Goal: Information Seeking & Learning: Learn about a topic

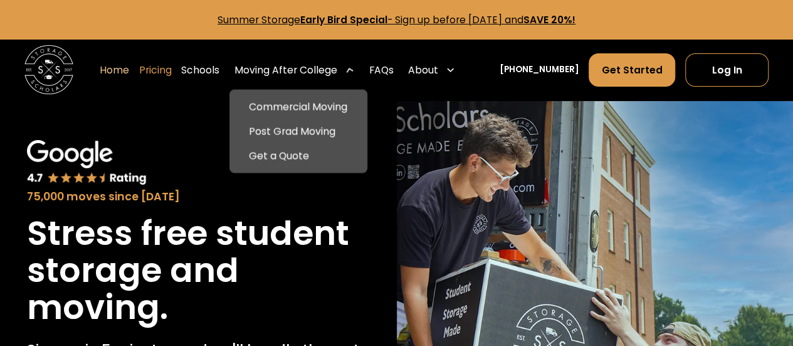
click at [172, 72] on link "Pricing" at bounding box center [155, 70] width 33 height 34
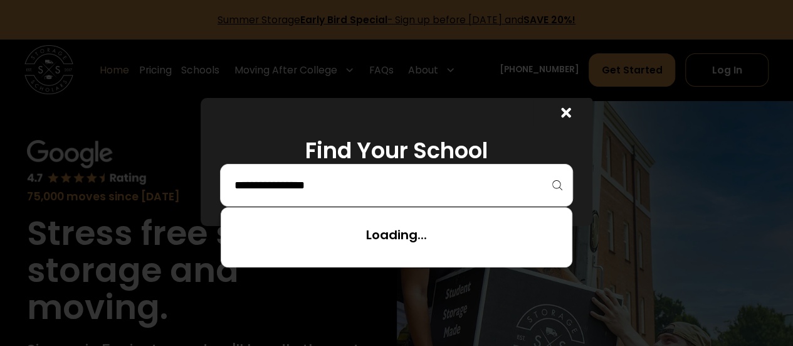
click at [368, 192] on input "search" at bounding box center [396, 184] width 327 height 21
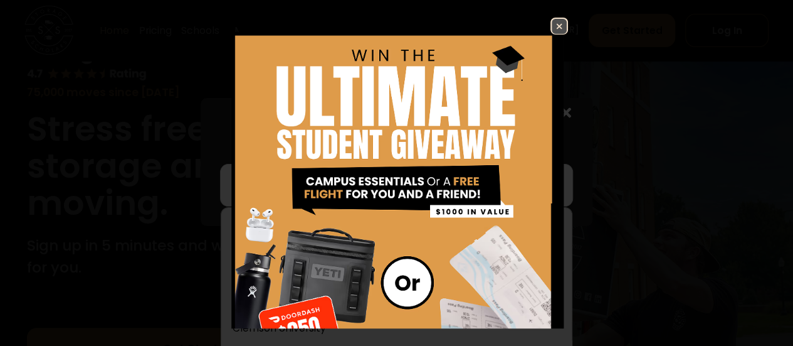
click at [552, 26] on img at bounding box center [559, 26] width 15 height 15
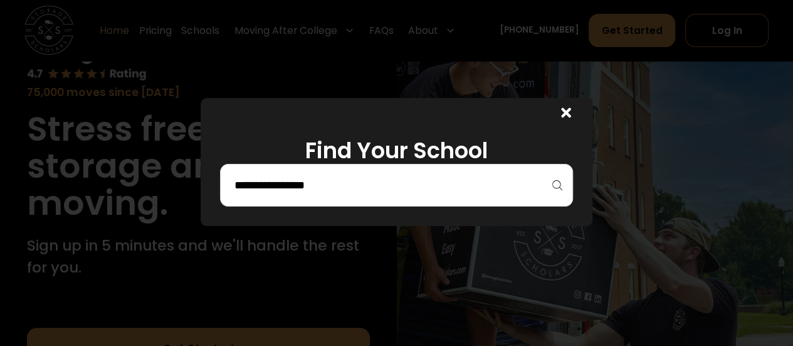
click at [399, 182] on input "search" at bounding box center [396, 184] width 327 height 21
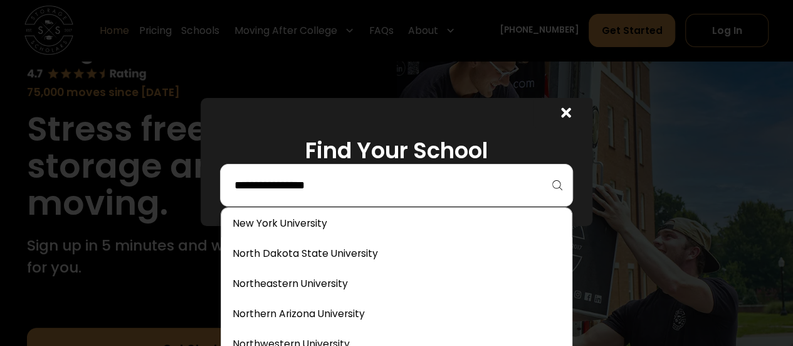
scroll to position [3309, 0]
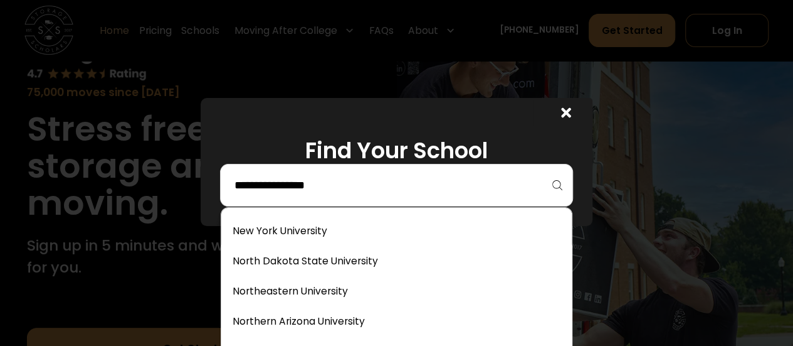
click at [389, 232] on link at bounding box center [396, 231] width 341 height 28
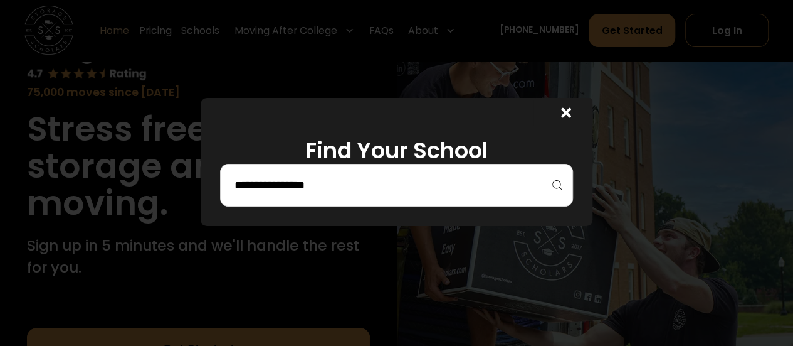
click at [421, 66] on div at bounding box center [396, 173] width 793 height 346
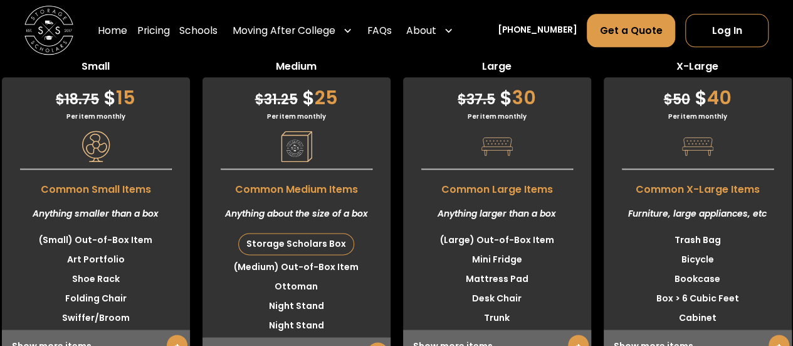
scroll to position [3095, 0]
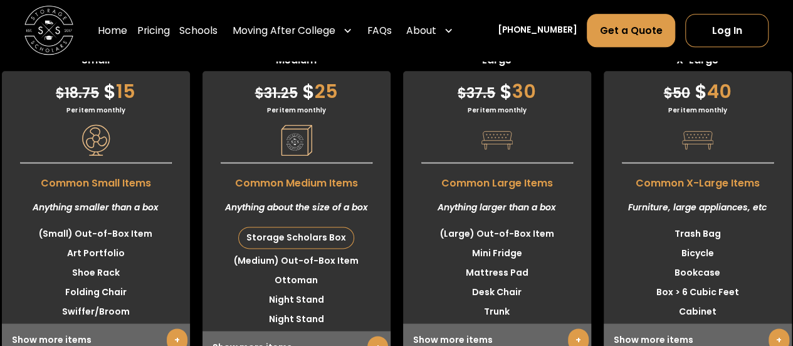
click at [243, 191] on span "Common Medium Items" at bounding box center [297, 179] width 188 height 21
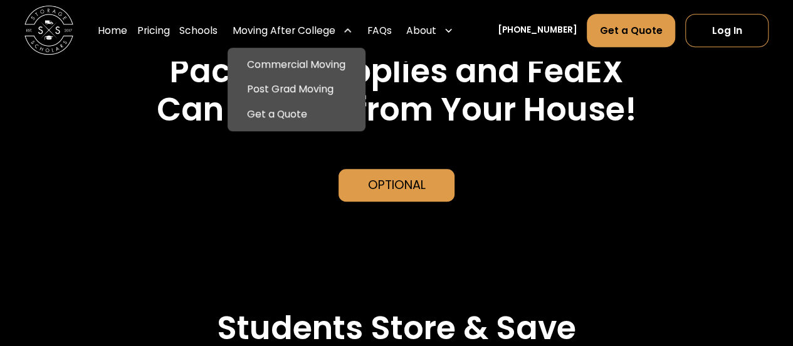
scroll to position [2690, 0]
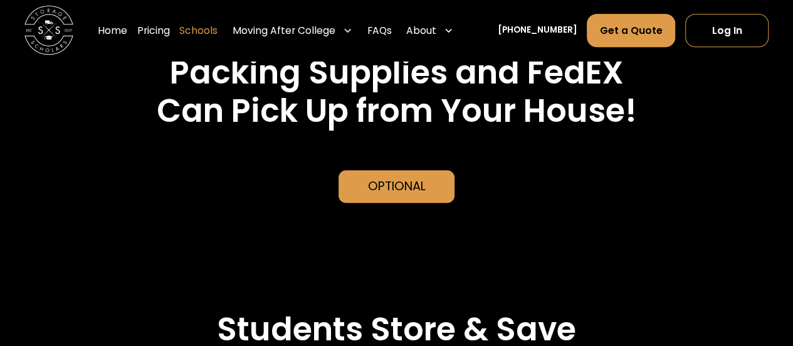
click at [218, 29] on link "Schools" at bounding box center [198, 31] width 38 height 34
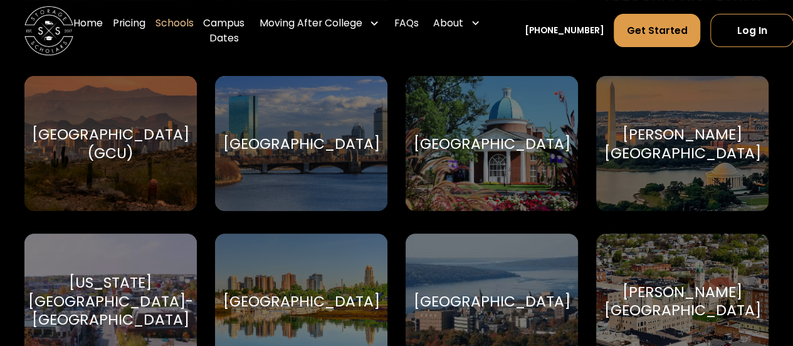
scroll to position [2601, 0]
